Goal: Task Accomplishment & Management: Complete application form

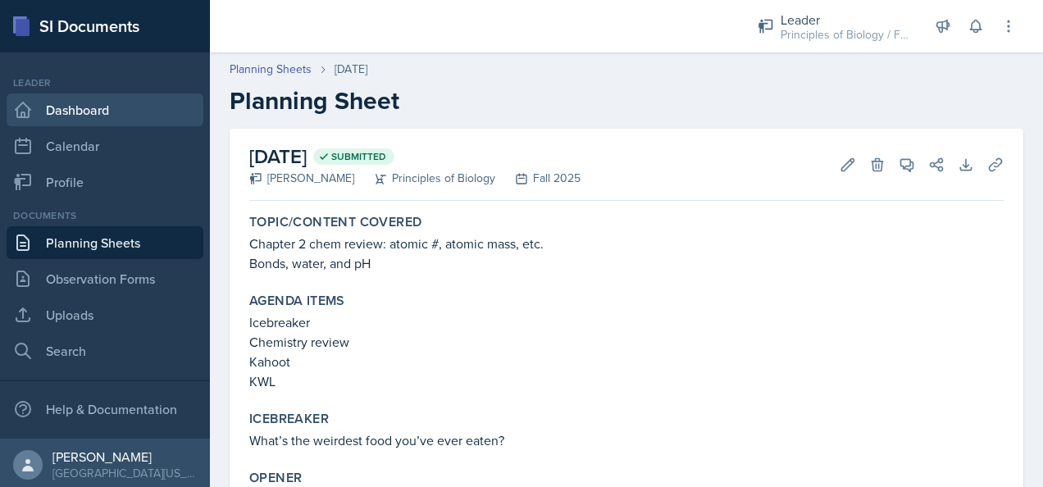
click at [62, 107] on link "Dashboard" at bounding box center [105, 110] width 197 height 33
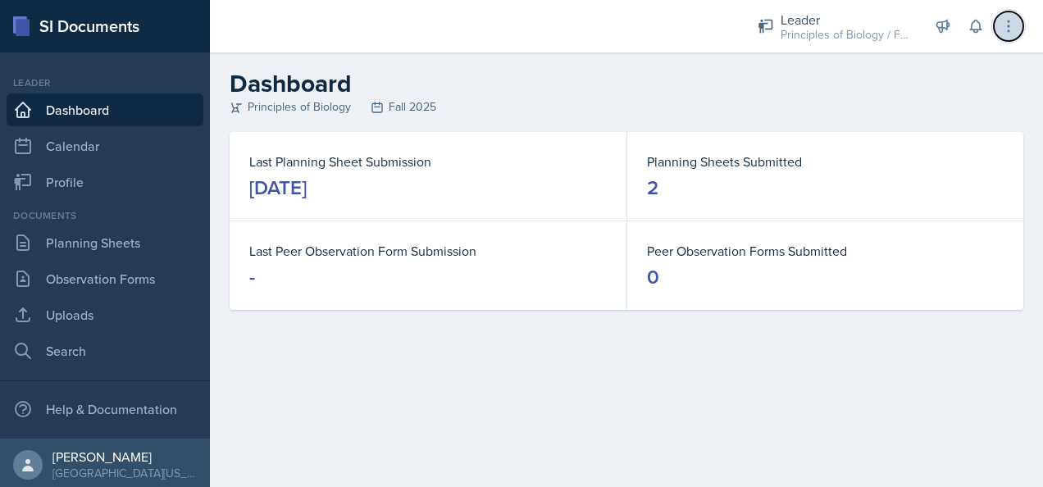
click at [1009, 27] on icon at bounding box center [1009, 26] width 2 height 11
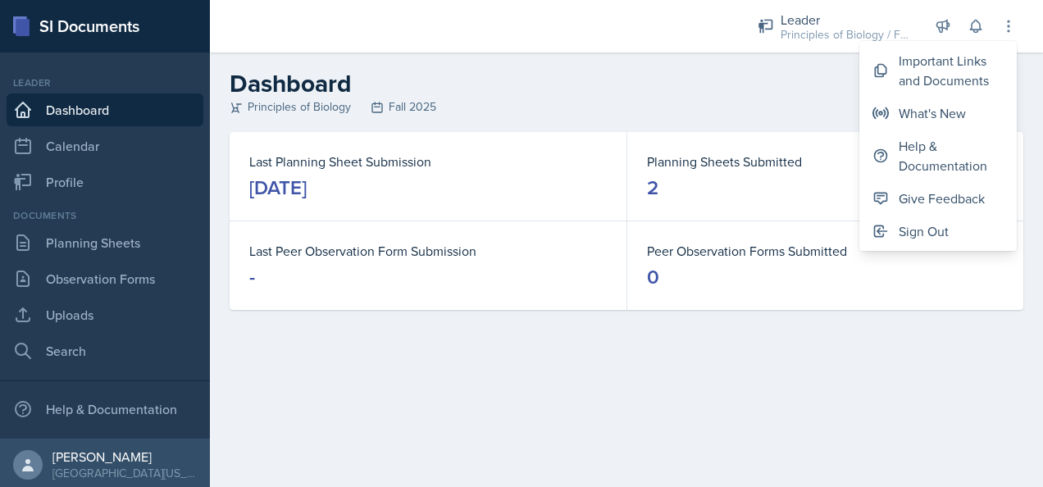
click at [733, 87] on h2 "Dashboard" at bounding box center [627, 84] width 794 height 30
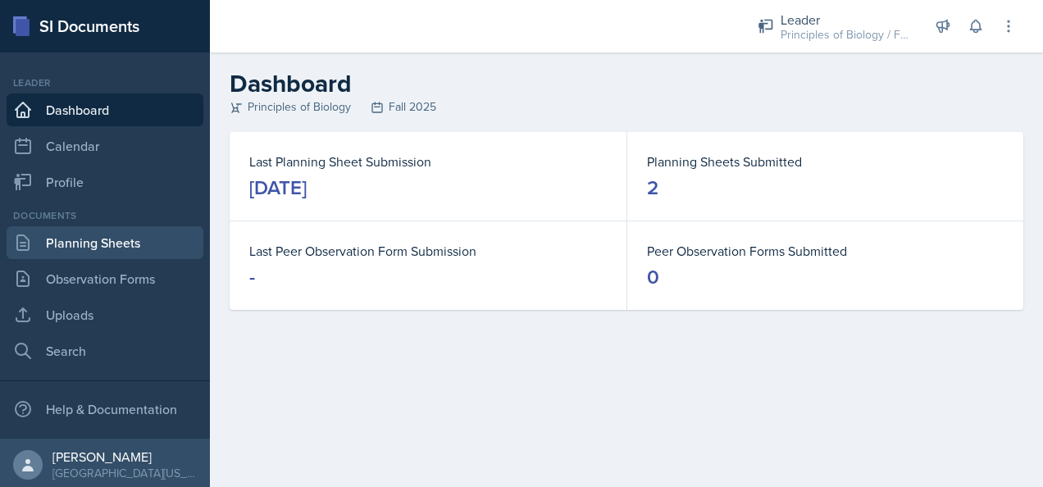
click at [65, 240] on link "Planning Sheets" at bounding box center [105, 242] width 197 height 33
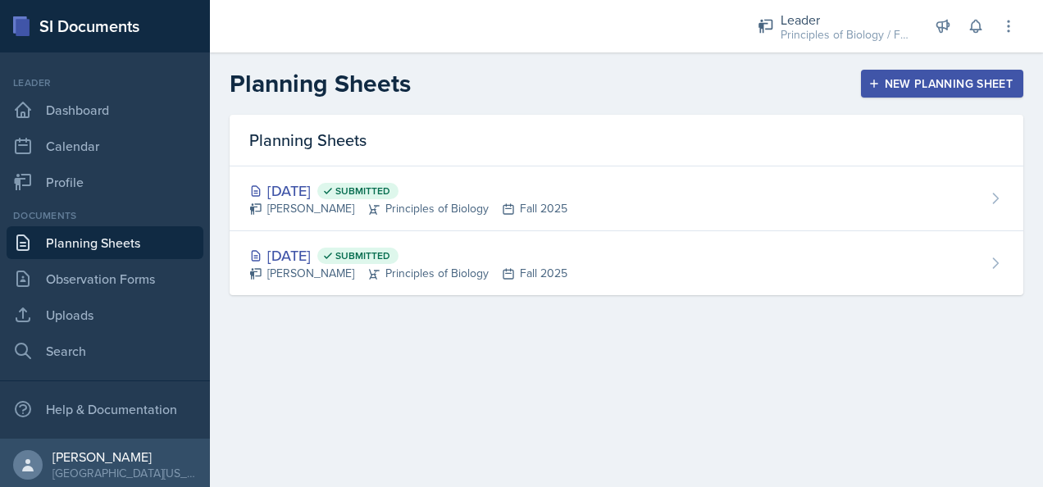
click at [907, 80] on div "New Planning Sheet" at bounding box center [942, 83] width 141 height 13
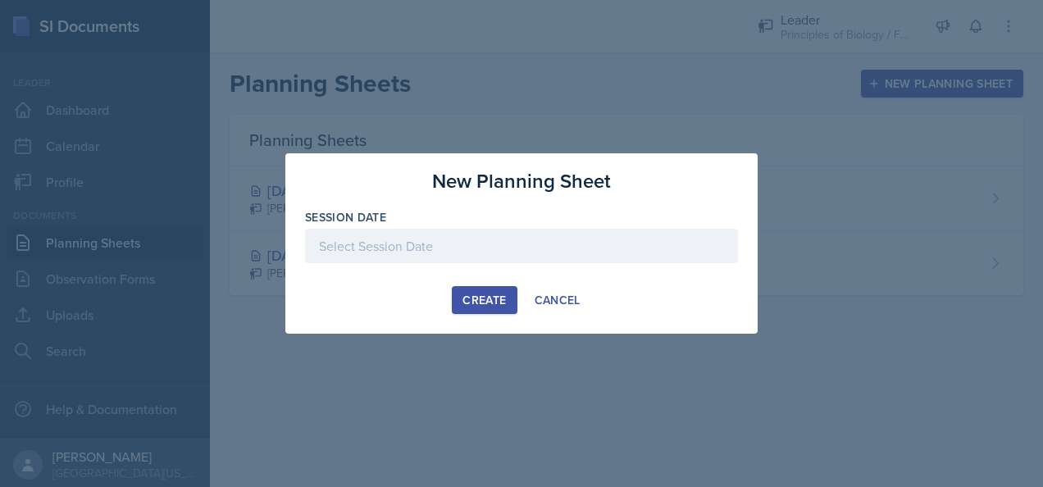
click at [413, 259] on div at bounding box center [521, 246] width 433 height 34
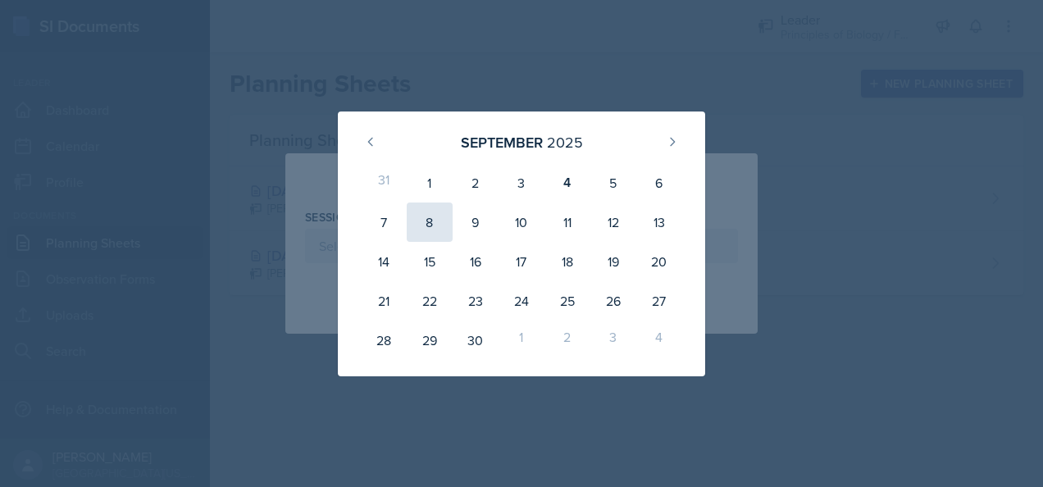
click at [429, 218] on div "8" at bounding box center [430, 222] width 46 height 39
type input "[DATE]"
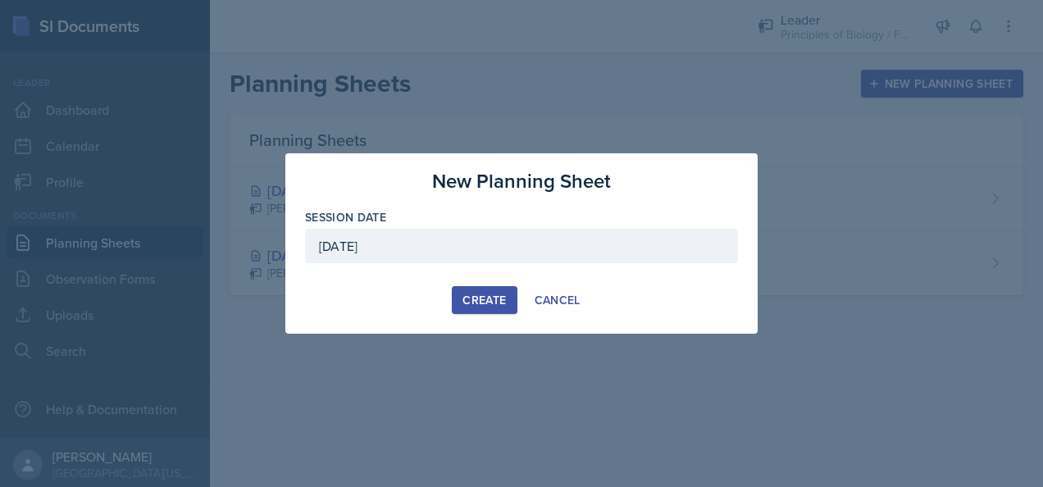
click at [501, 298] on div "Create" at bounding box center [484, 300] width 43 height 13
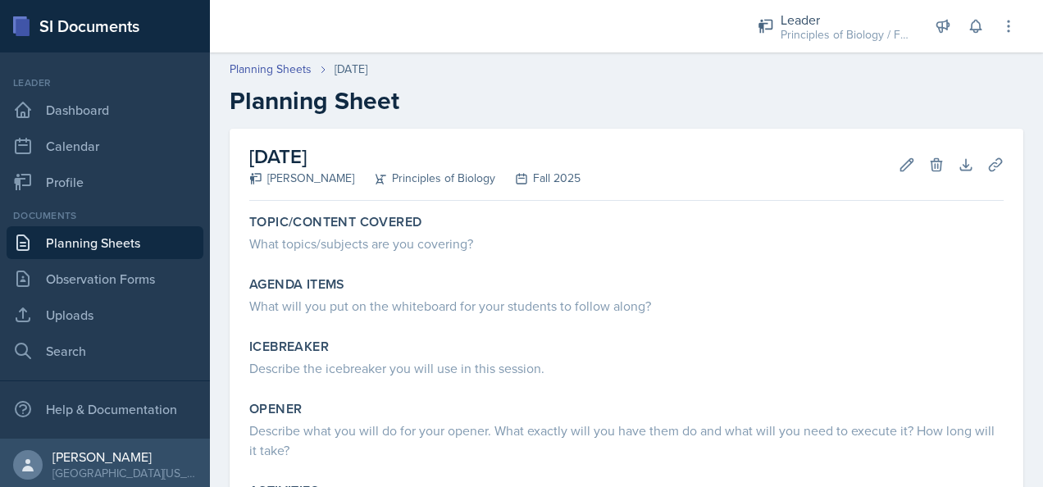
click at [77, 236] on link "Planning Sheets" at bounding box center [105, 242] width 197 height 33
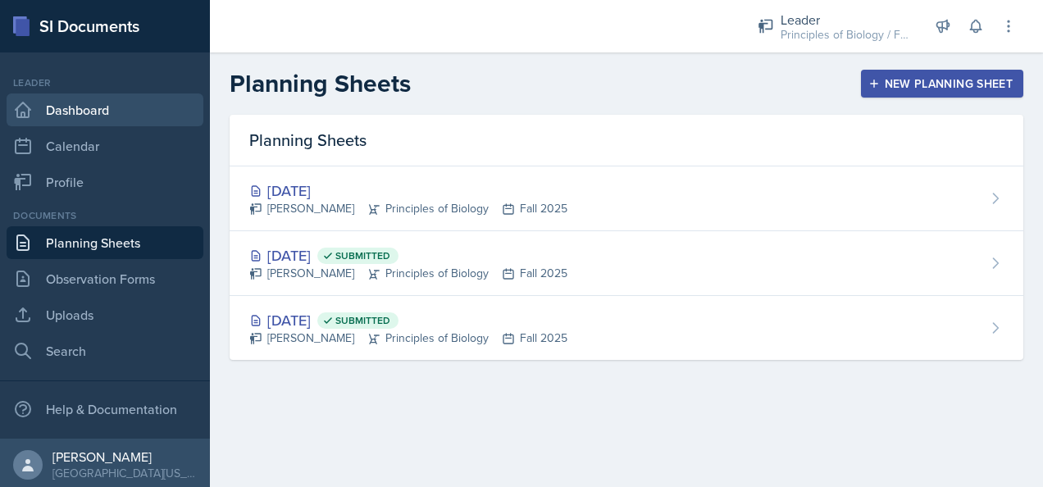
click at [94, 103] on link "Dashboard" at bounding box center [105, 110] width 197 height 33
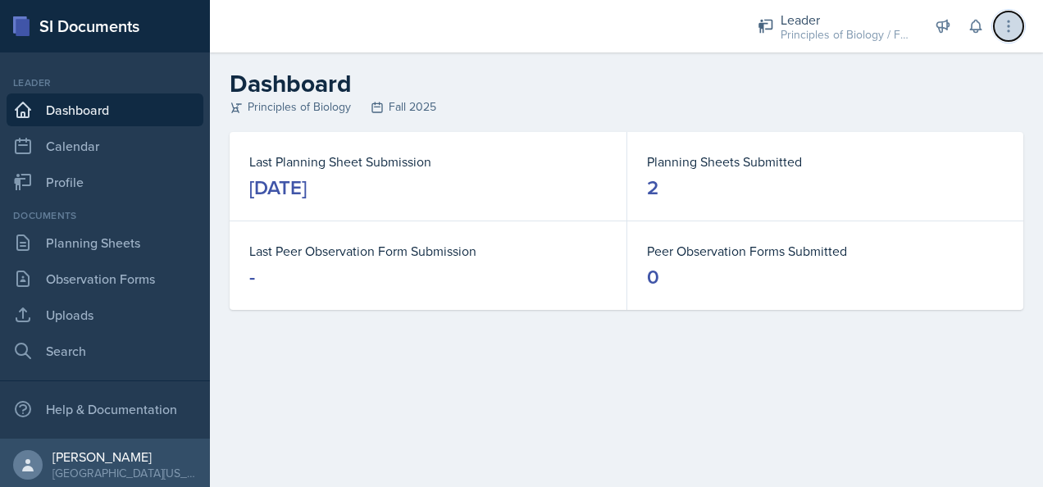
click at [1008, 21] on icon at bounding box center [1009, 26] width 2 height 11
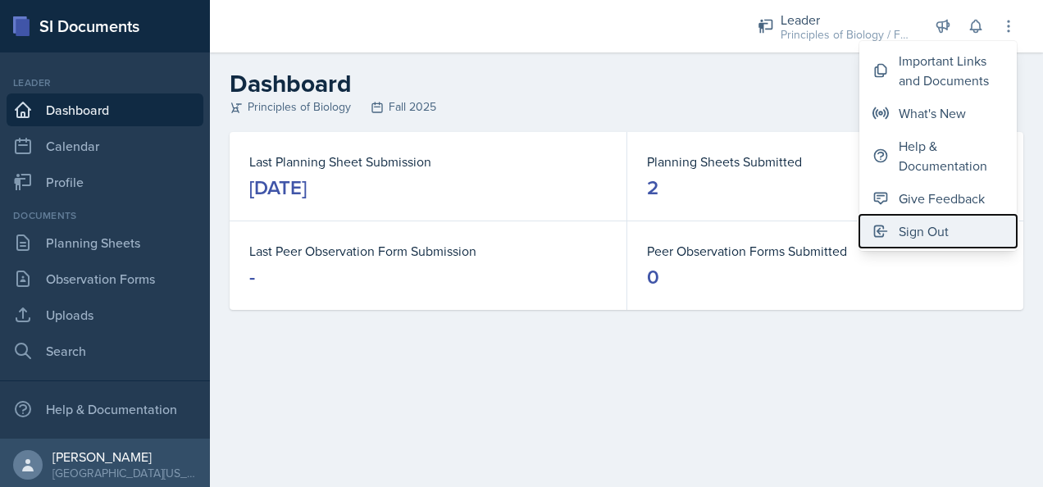
click at [902, 223] on div "Sign Out" at bounding box center [924, 231] width 50 height 20
